Goal: Task Accomplishment & Management: Manage account settings

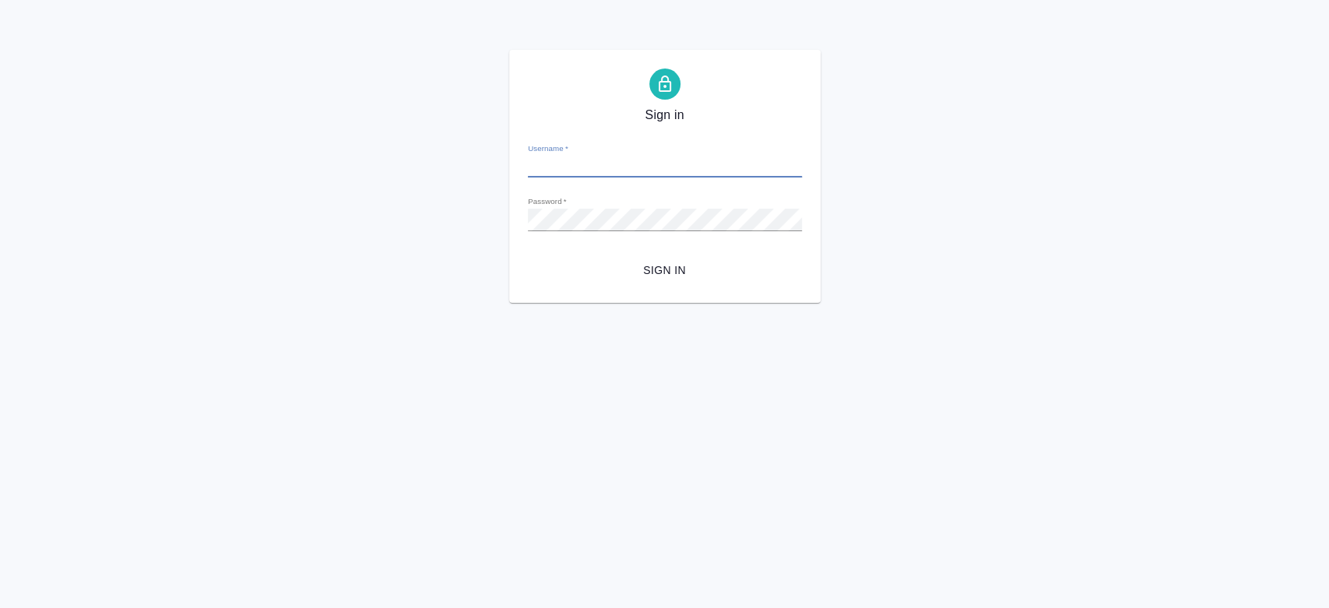
type input "y.kononova@awatera.com"
click at [672, 267] on span "Sign in" at bounding box center [664, 270] width 249 height 19
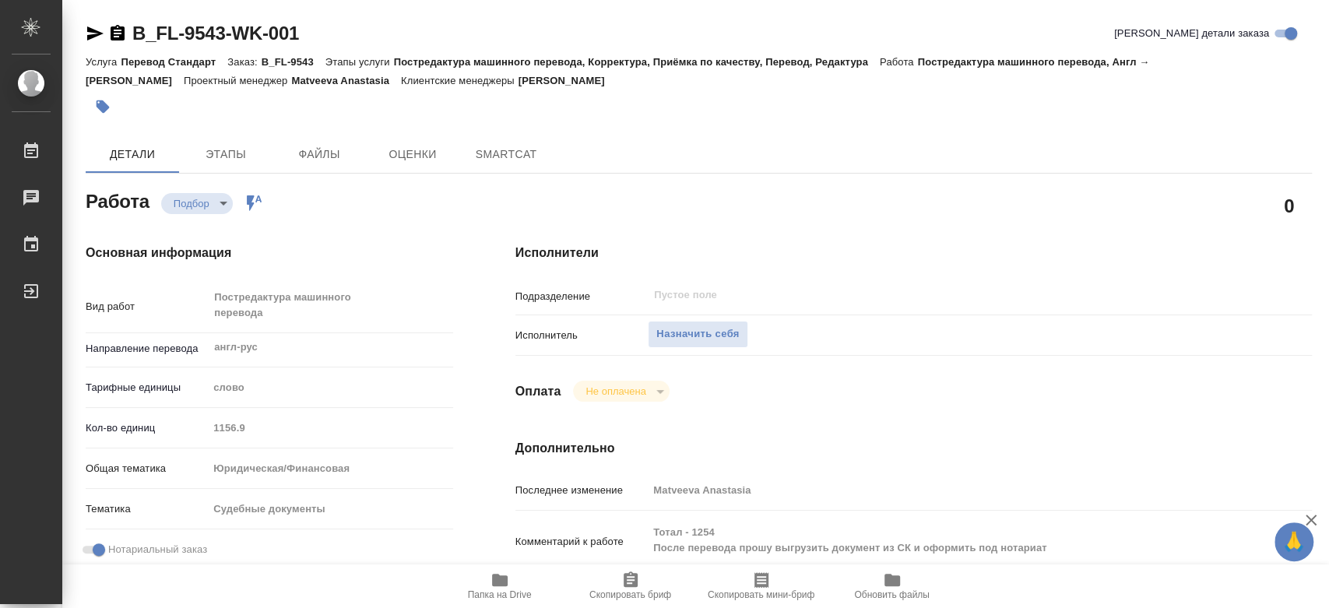
type textarea "x"
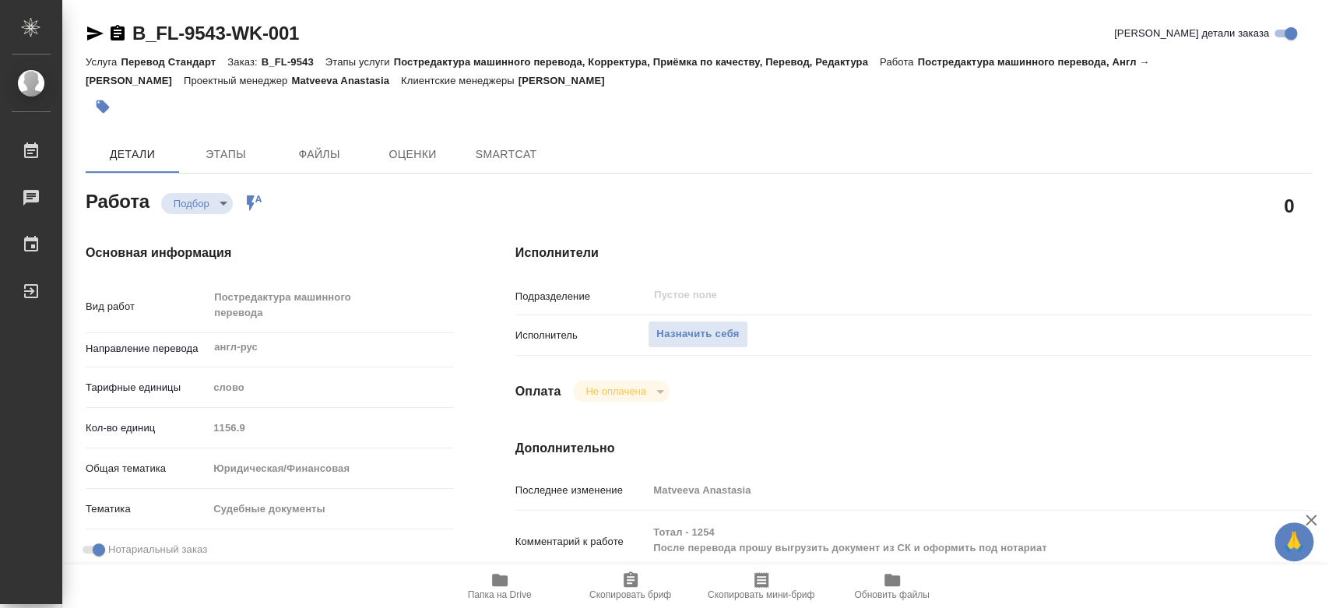
type textarea "x"
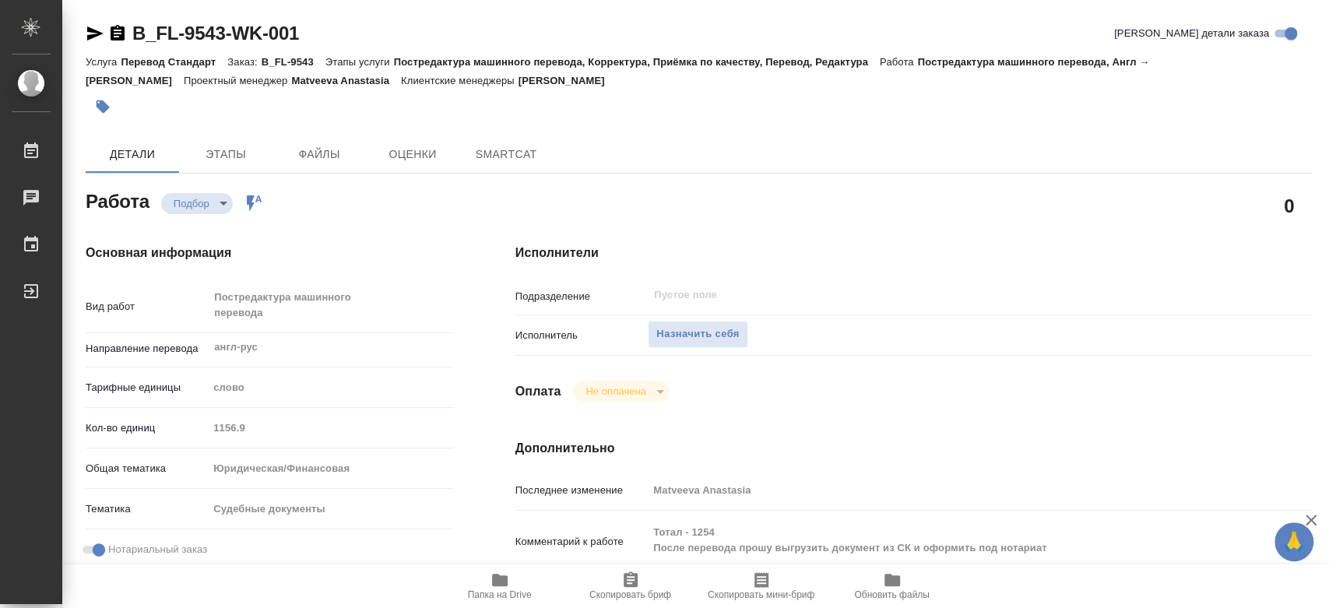
type textarea "x"
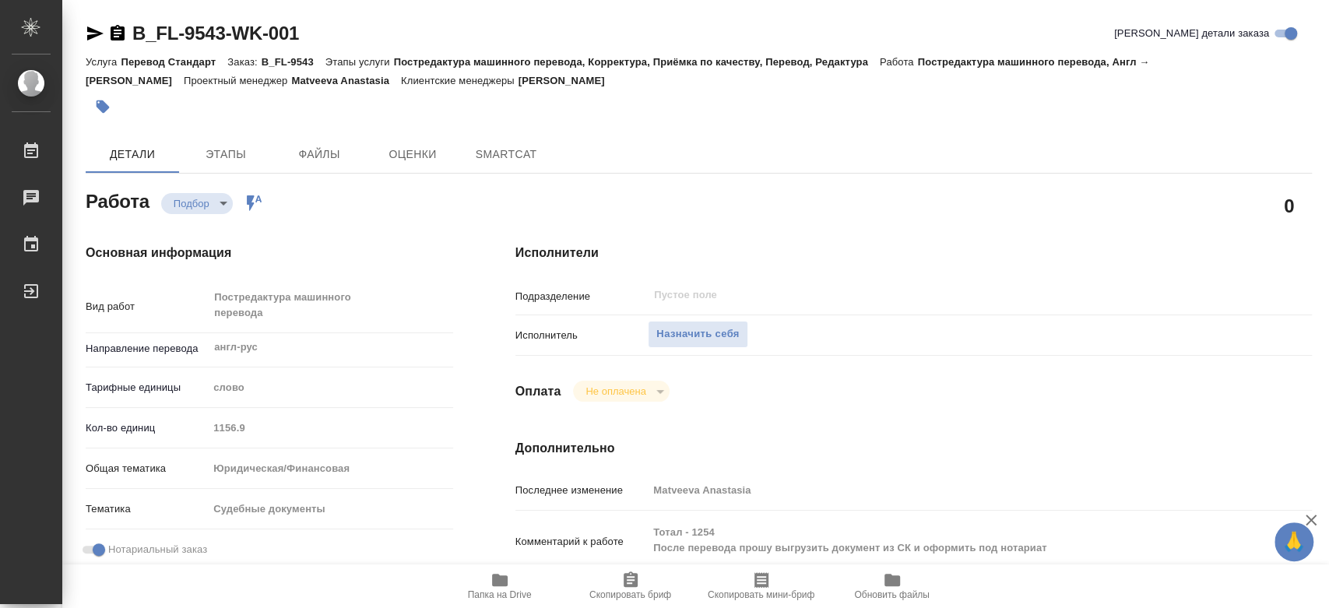
type textarea "x"
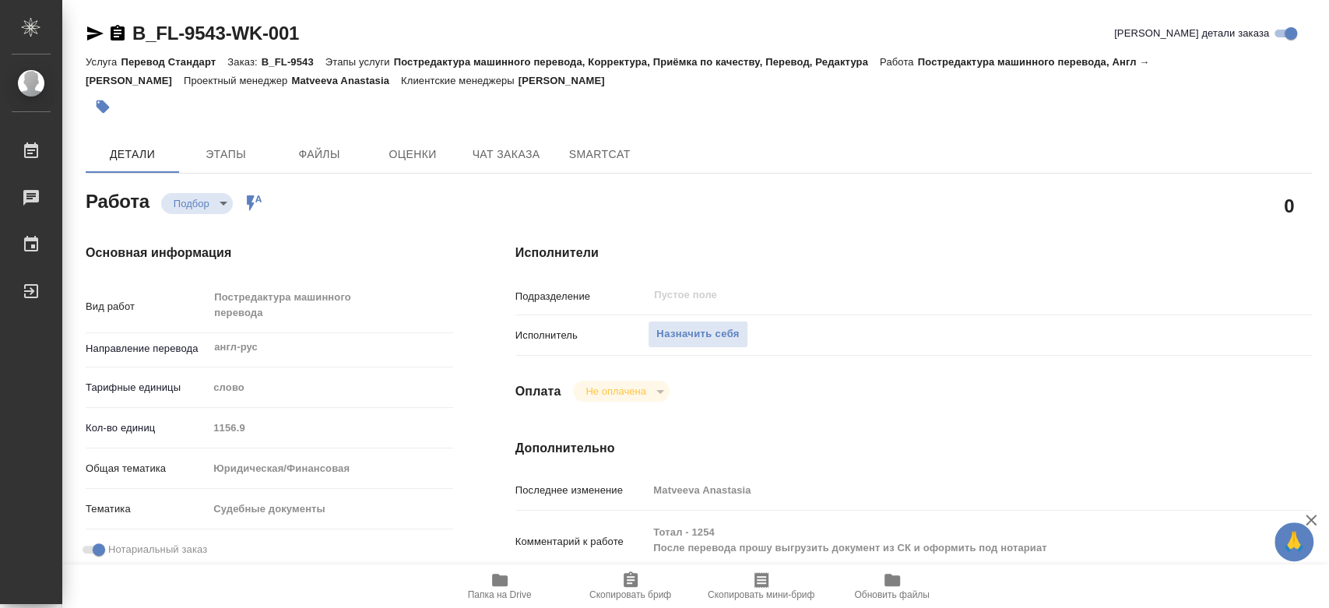
type textarea "x"
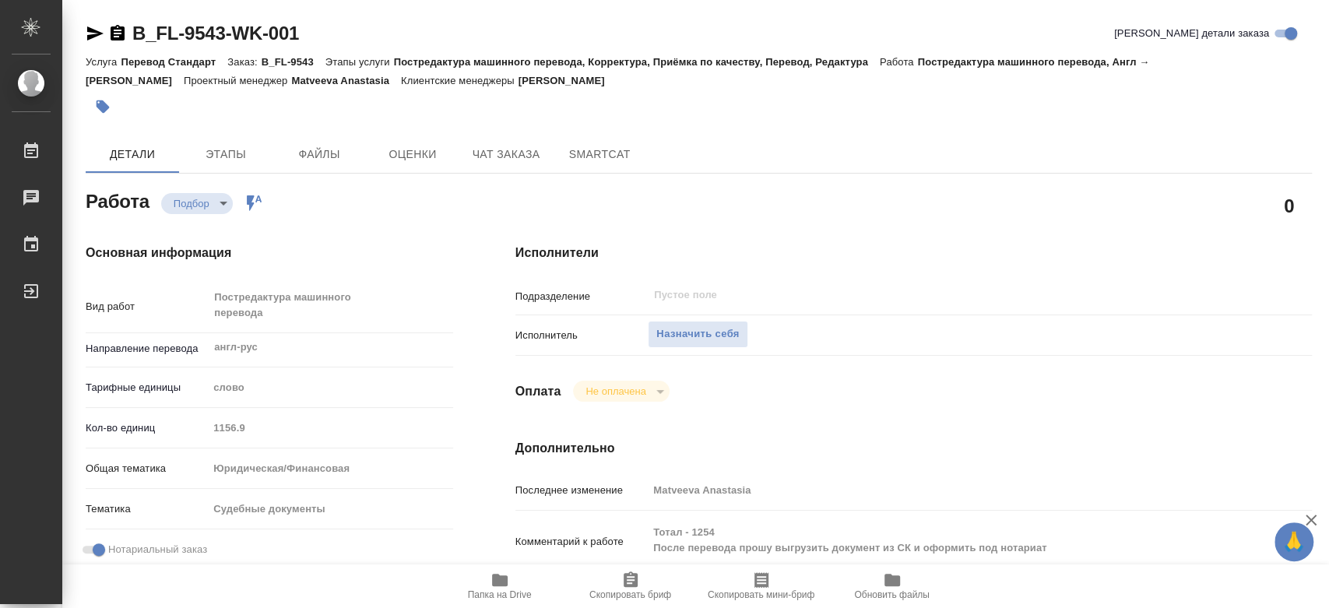
type textarea "x"
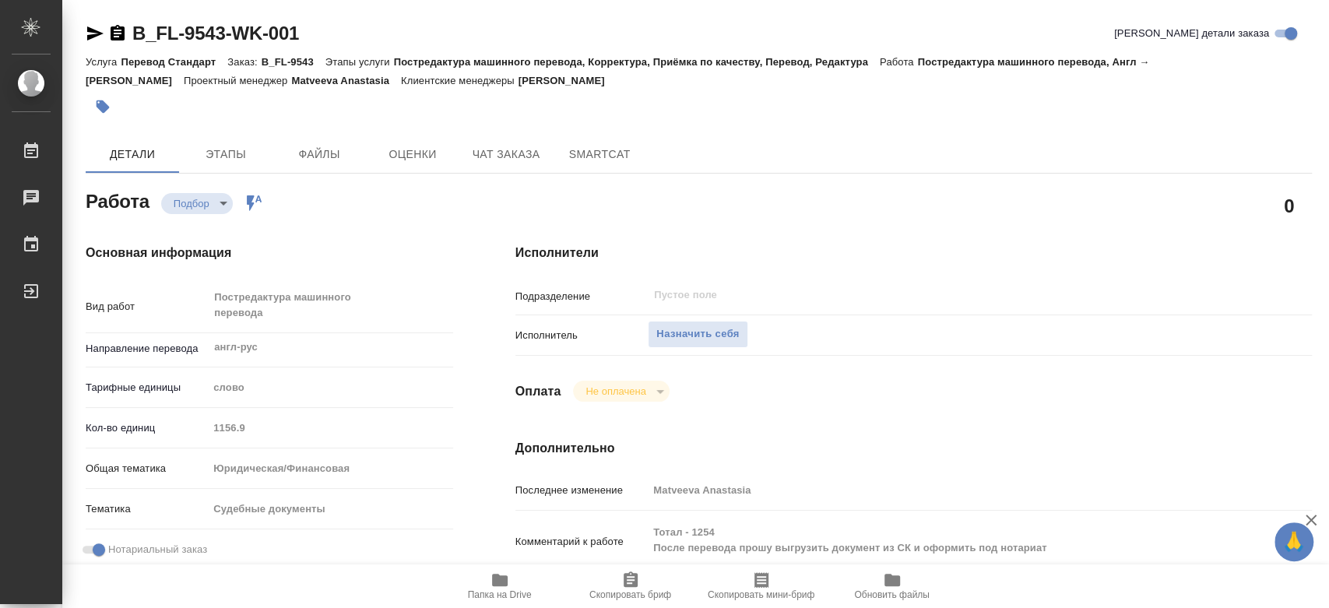
scroll to position [173, 0]
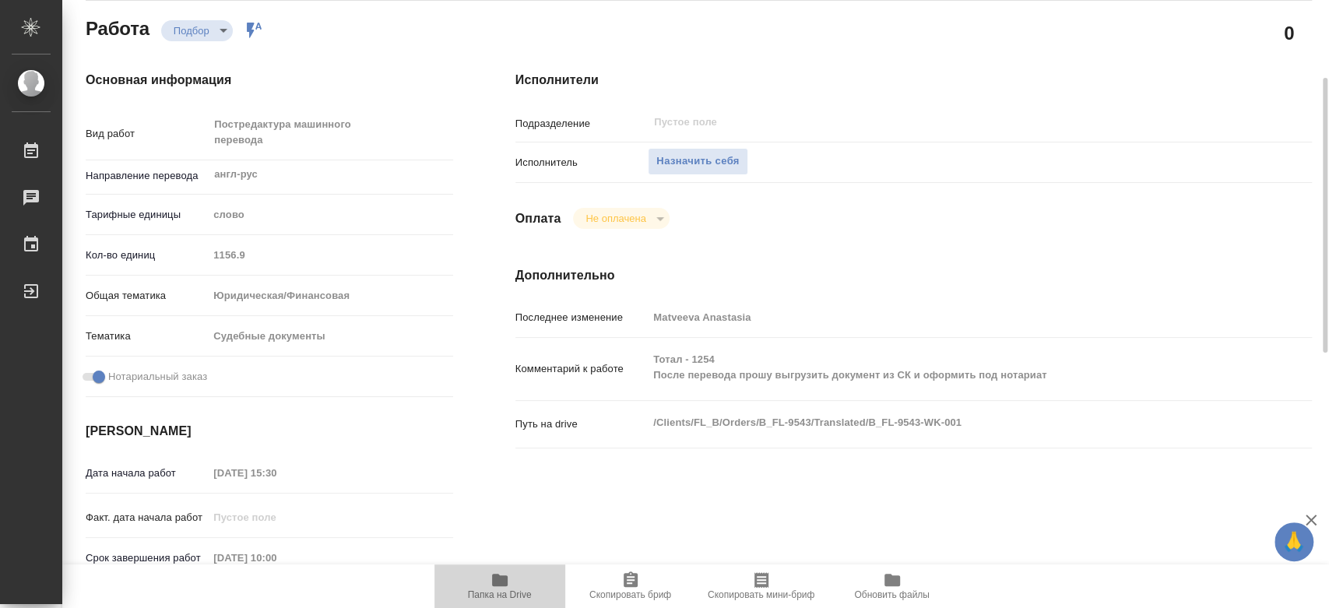
click at [514, 588] on span "Папка на Drive" at bounding box center [500, 586] width 112 height 30
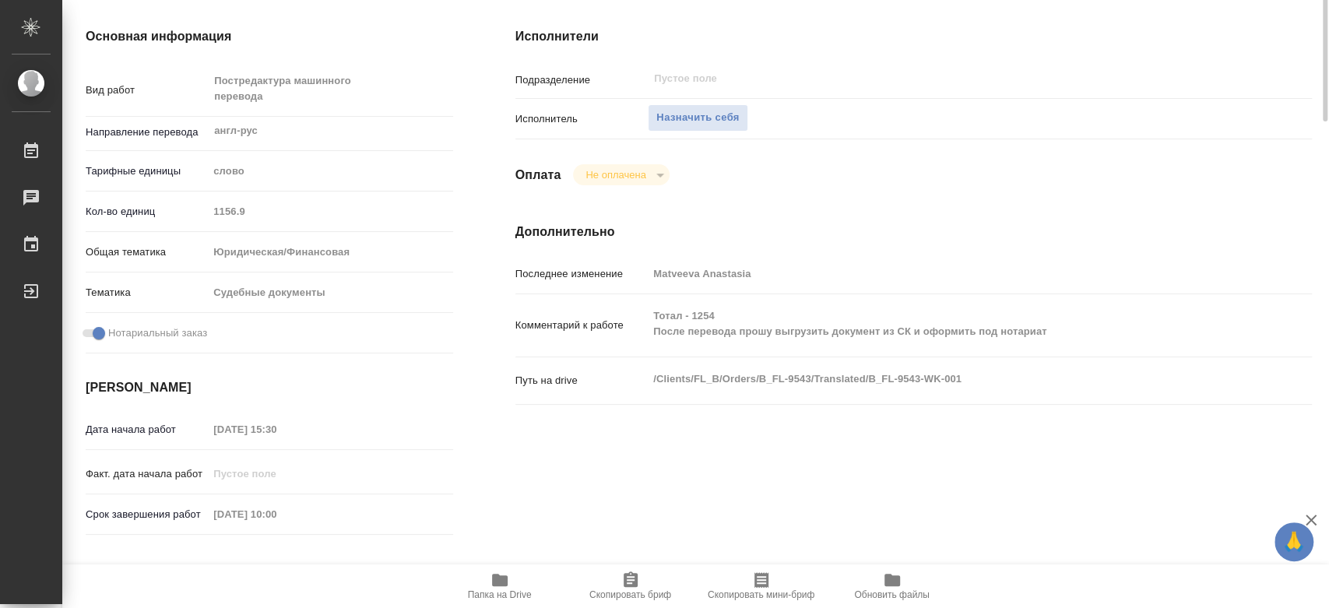
scroll to position [0, 0]
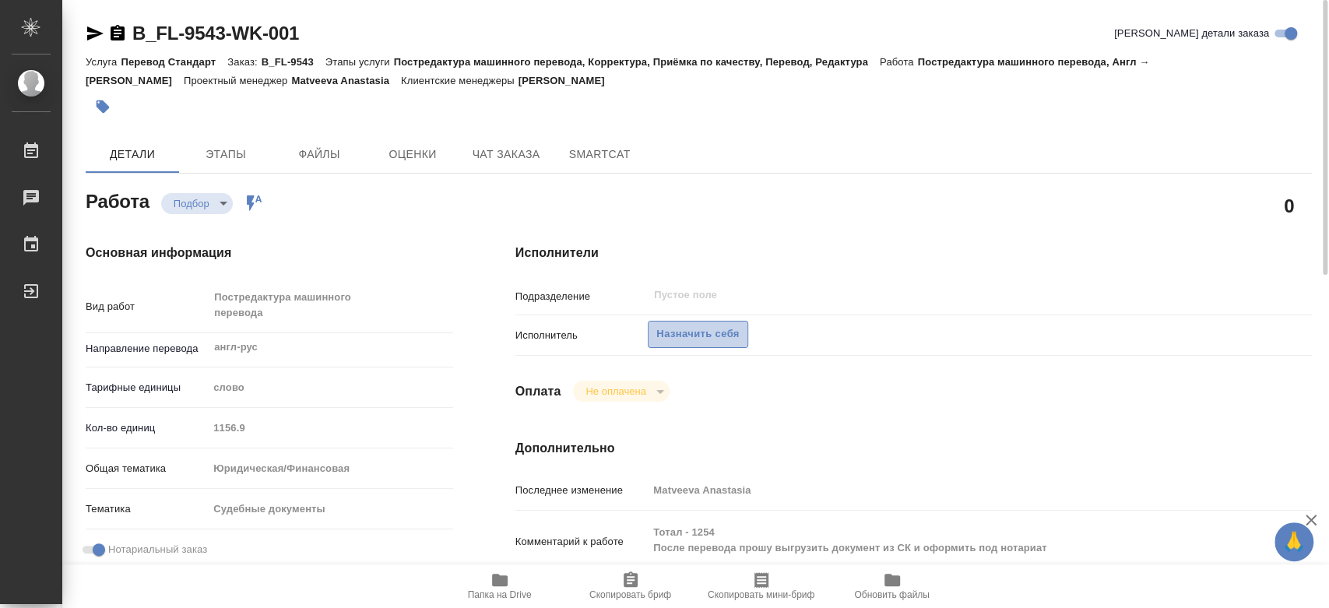
click at [693, 325] on span "Назначить себя" at bounding box center [697, 334] width 83 height 18
click at [665, 330] on span "Назначить себя" at bounding box center [697, 334] width 83 height 18
type textarea "x"
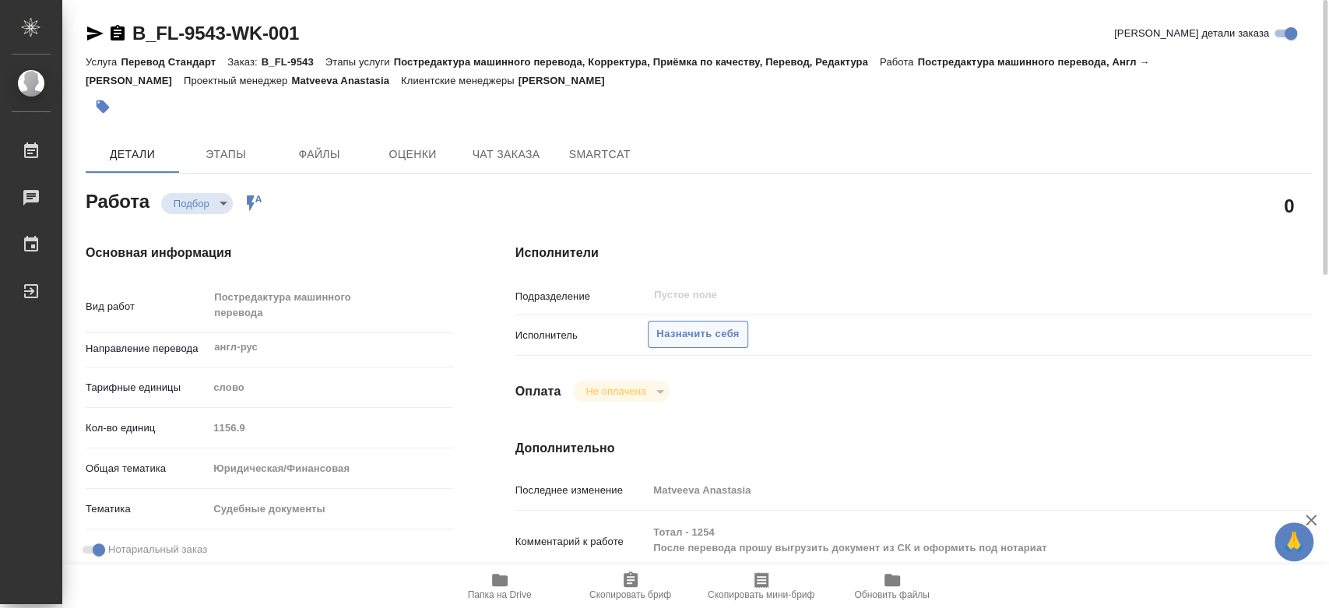
type textarea "x"
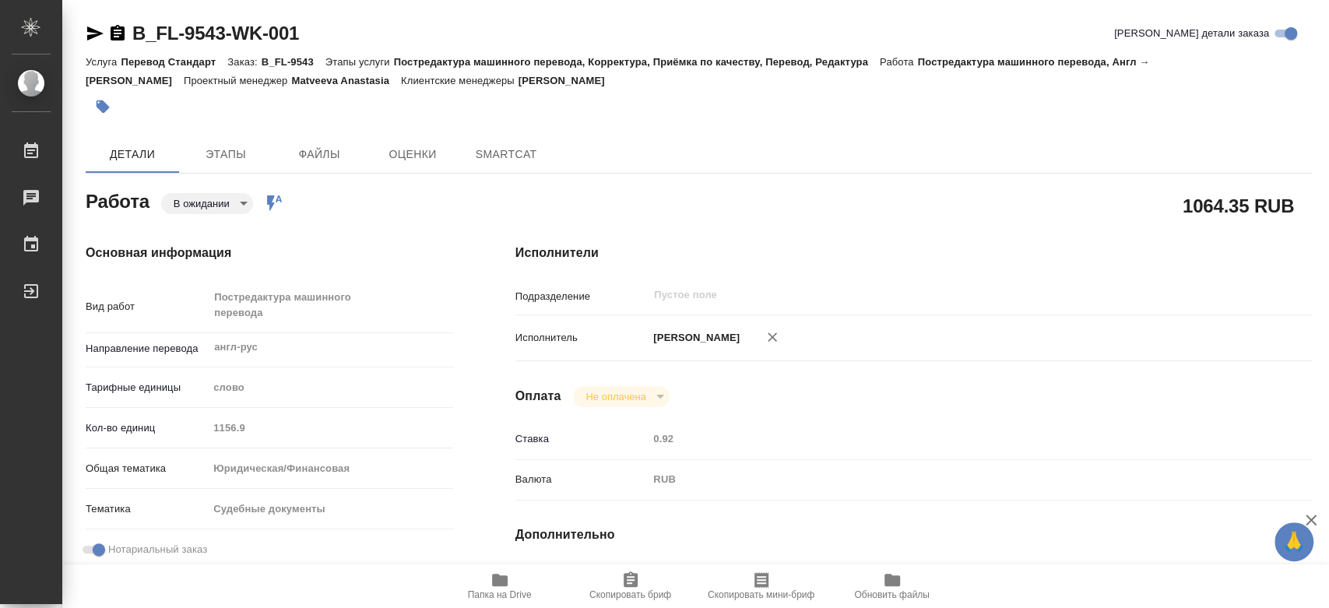
type textarea "x"
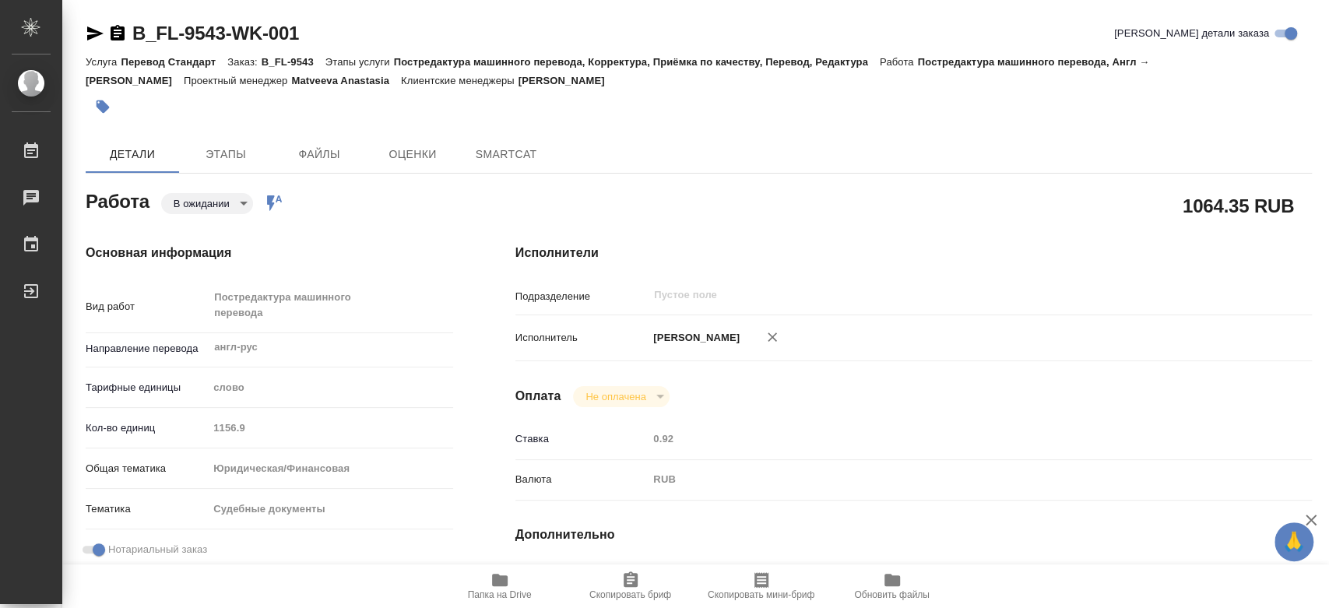
type textarea "x"
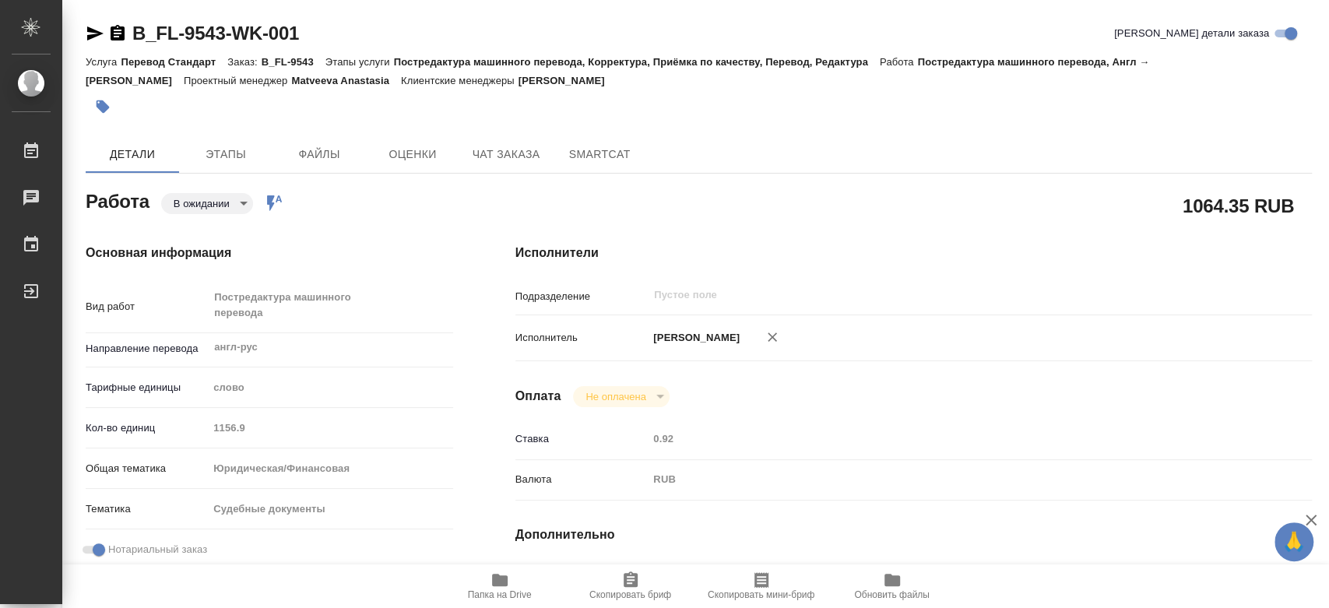
type textarea "x"
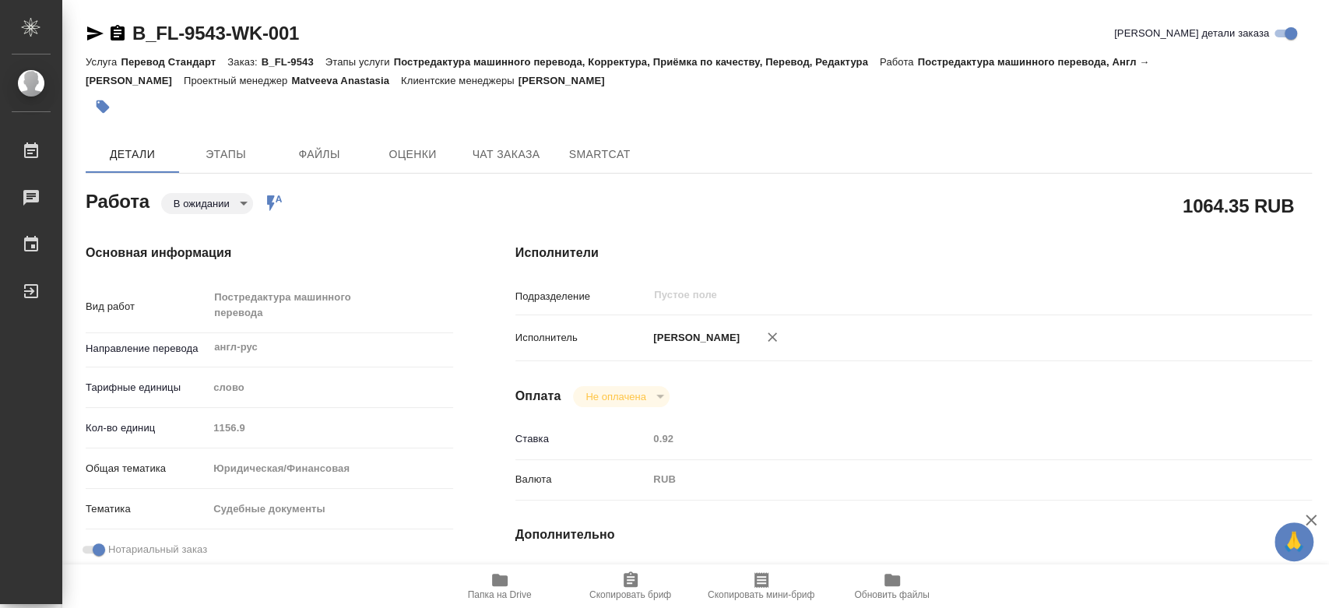
type textarea "x"
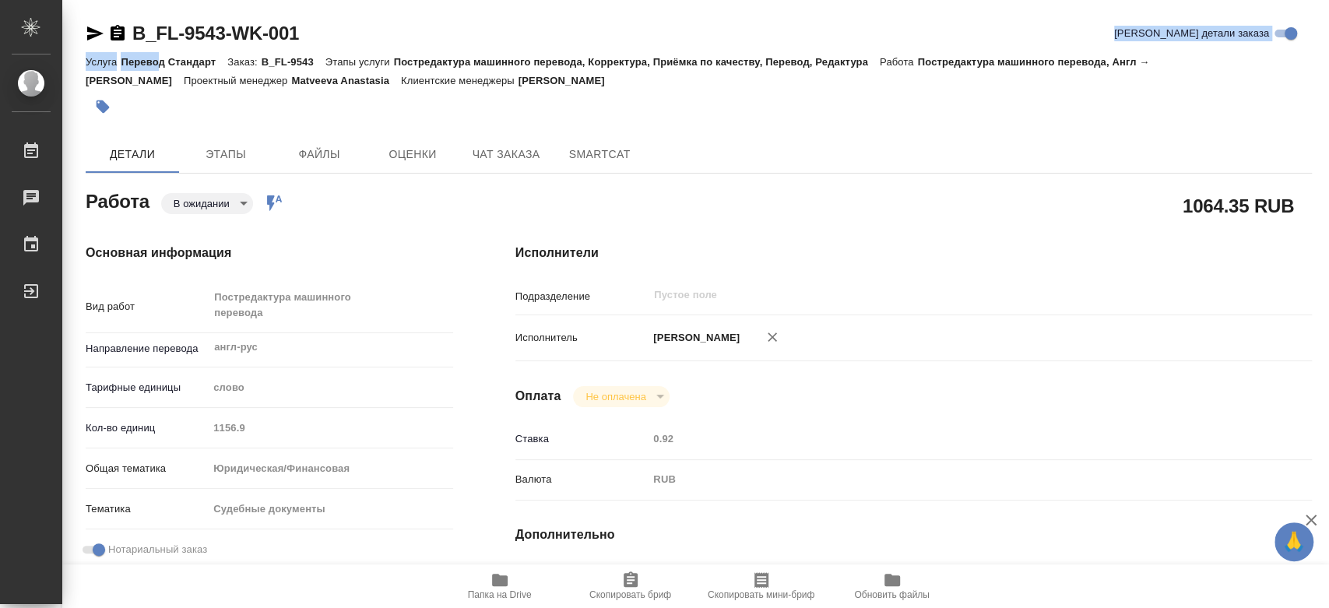
drag, startPoint x: 321, startPoint y: 40, endPoint x: 186, endPoint y: 41, distance: 135.4
click at [176, 44] on div "B_FL-9543-WK-001 Кратко детали заказа" at bounding box center [699, 33] width 1226 height 25
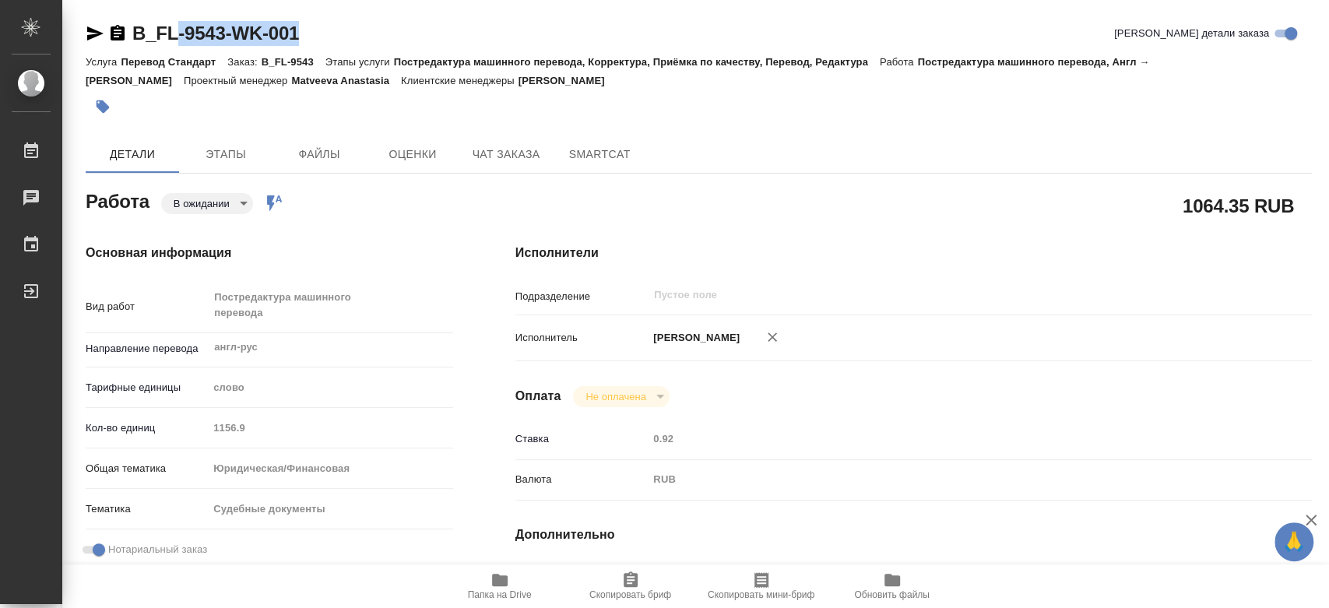
click at [309, 31] on div "B_FL-9543-WK-001 Кратко детали заказа" at bounding box center [699, 33] width 1226 height 25
drag, startPoint x: 313, startPoint y: 23, endPoint x: 131, endPoint y: 41, distance: 183.0
click at [131, 41] on div "B_FL-9543-WK-001 Кратко детали заказа" at bounding box center [699, 33] width 1226 height 25
copy link "B_FL-9543-WK-001"
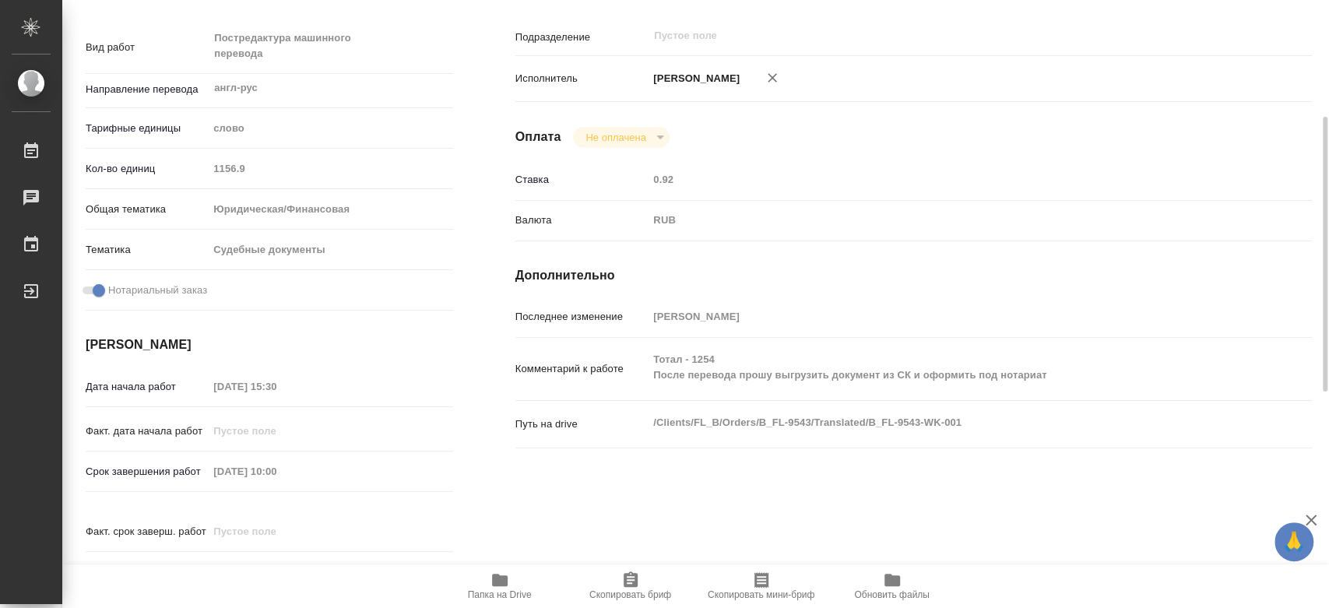
scroll to position [432, 0]
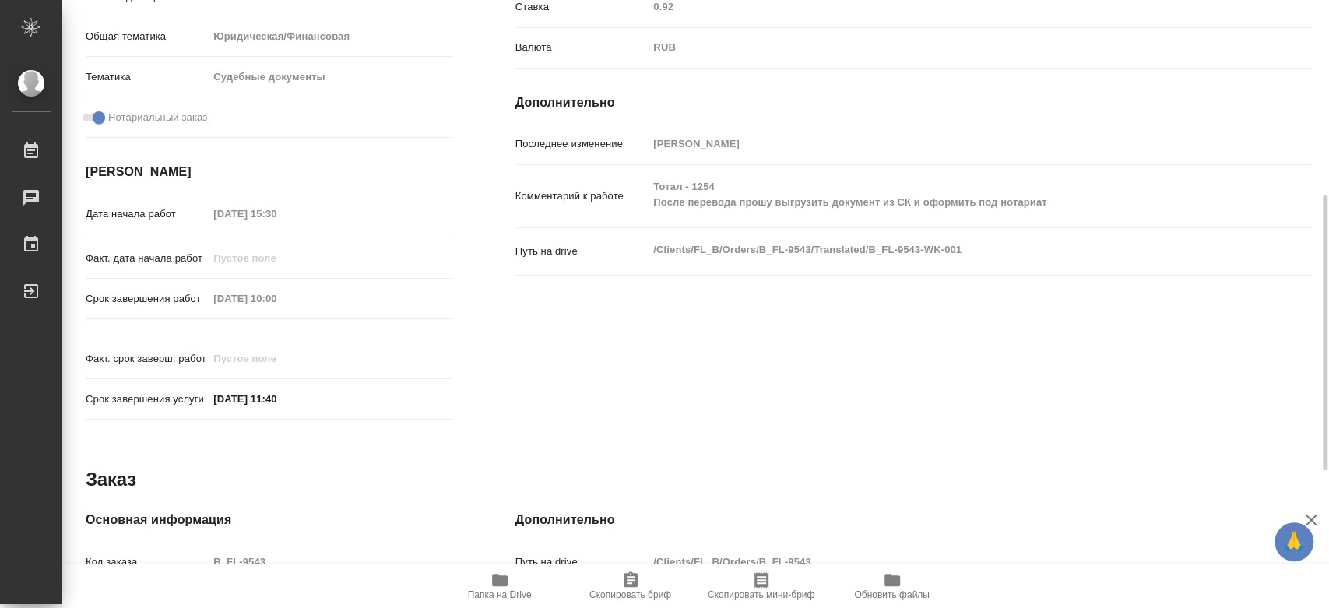
click at [167, 306] on div "Срок завершения работ [DATE] 10:00" at bounding box center [269, 298] width 367 height 27
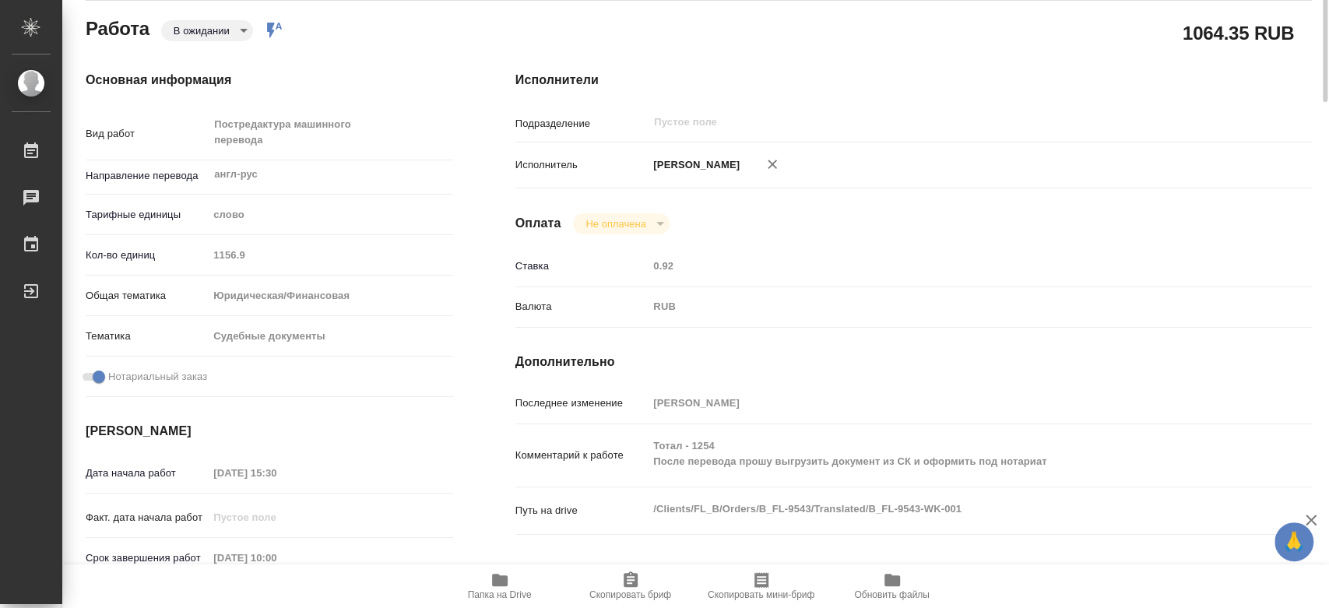
scroll to position [0, 0]
